Goal: Task Accomplishment & Management: Manage account settings

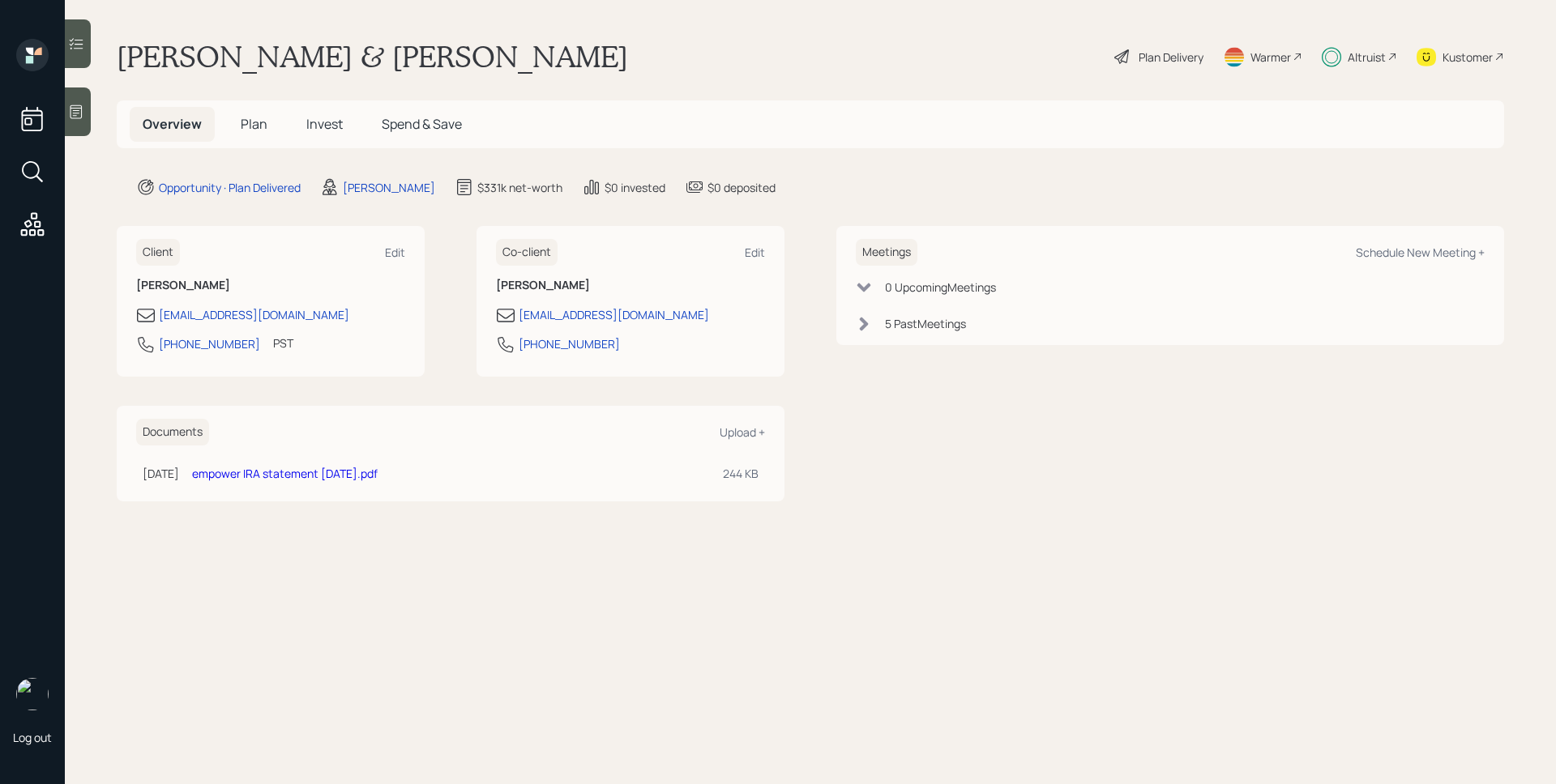
click at [312, 121] on span "Invest" at bounding box center [324, 124] width 36 height 18
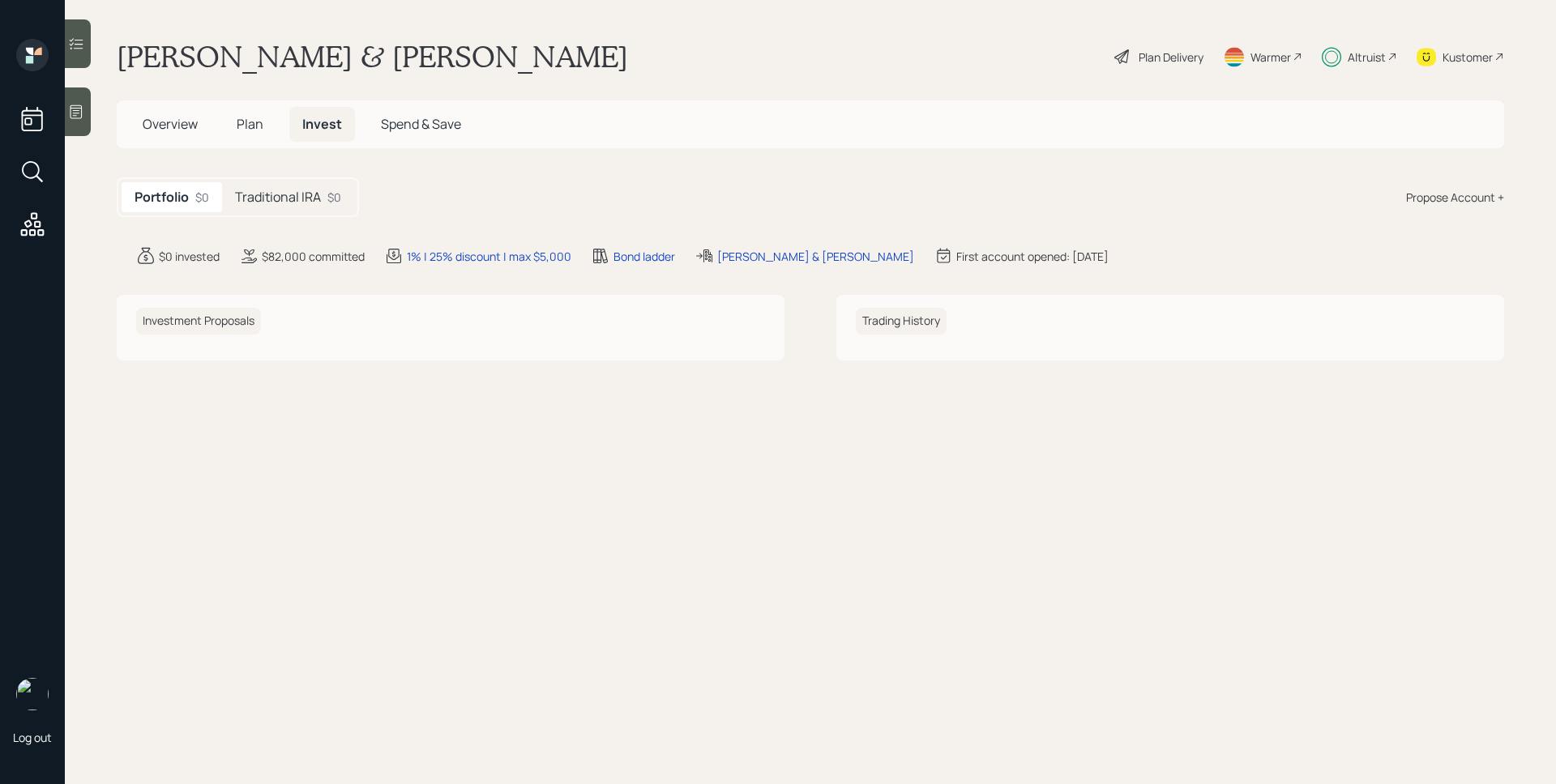
click at [268, 192] on h5 "Traditional IRA" at bounding box center [277, 197] width 86 height 15
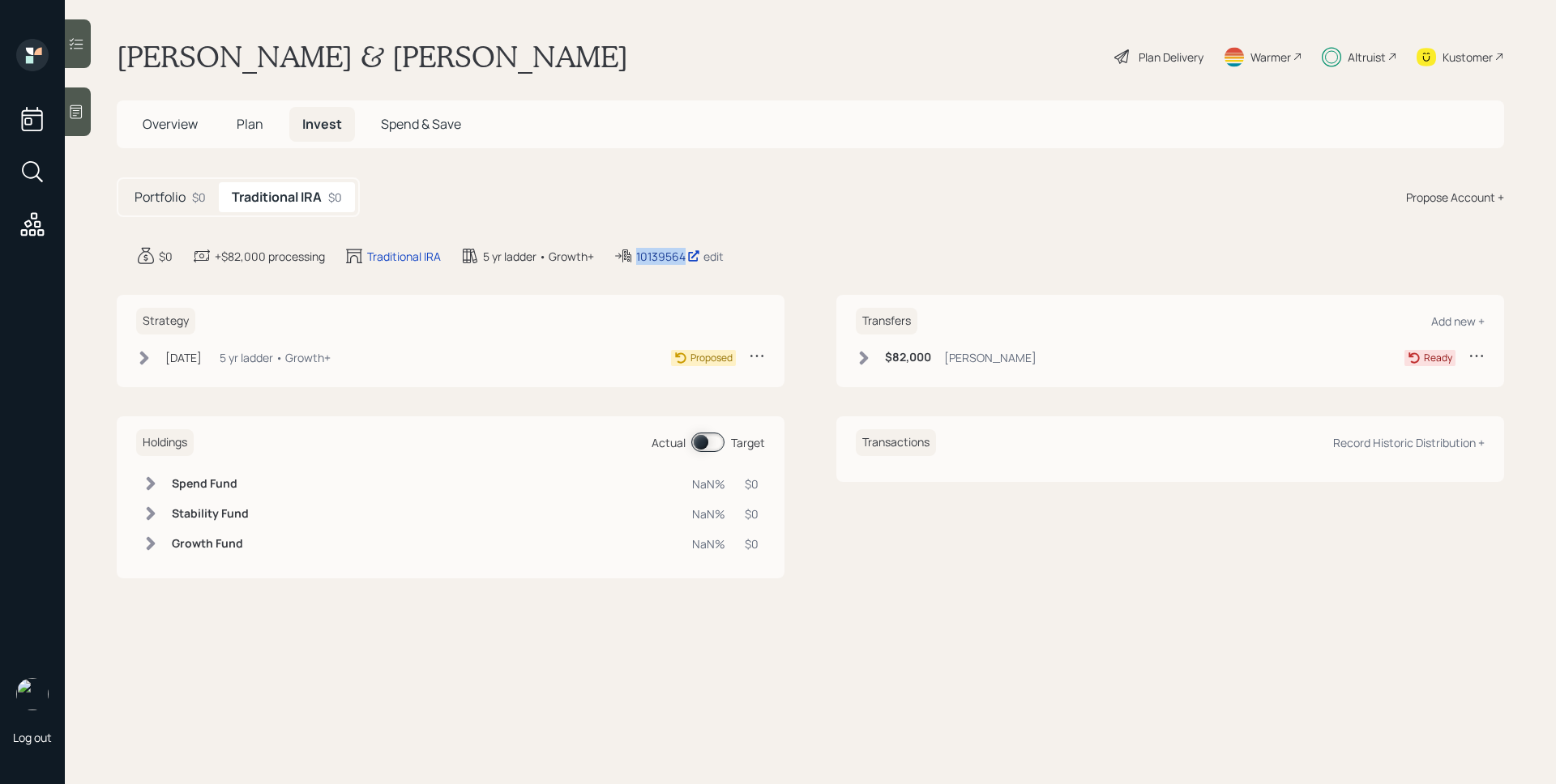
drag, startPoint x: 634, startPoint y: 254, endPoint x: 684, endPoint y: 262, distance: 50.6
click at [684, 262] on div "10139564 edit" at bounding box center [669, 256] width 110 height 19
copy div "10139564"
